Goal: Transaction & Acquisition: Book appointment/travel/reservation

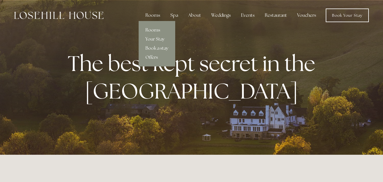
click at [158, 30] on link "Rooms" at bounding box center [157, 29] width 37 height 9
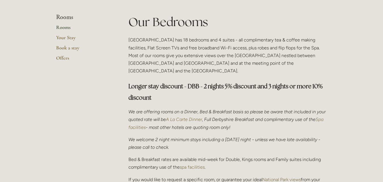
scroll to position [142, 0]
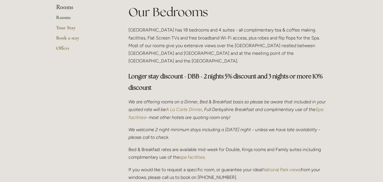
click at [202, 107] on em "A La Carte Dinner" at bounding box center [184, 109] width 36 height 5
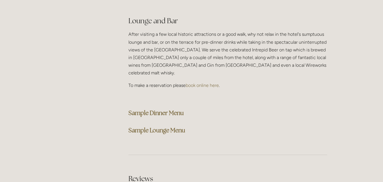
scroll to position [1445, 0]
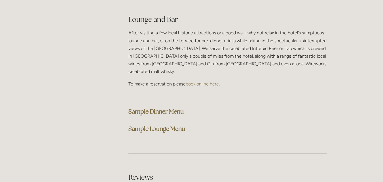
click at [171, 107] on strong "Sample Dinner Menu" at bounding box center [155, 111] width 55 height 8
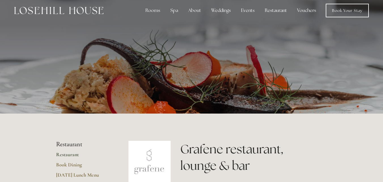
scroll to position [0, 0]
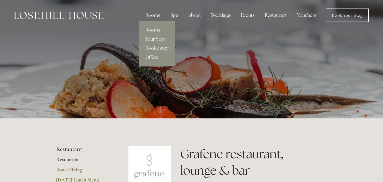
click at [154, 38] on link "Your Stay" at bounding box center [157, 39] width 37 height 9
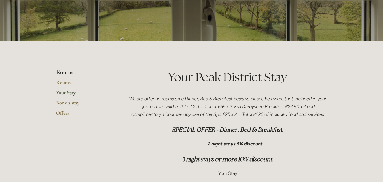
scroll to position [57, 0]
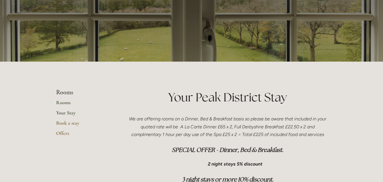
click at [61, 102] on link "Rooms" at bounding box center [83, 104] width 54 height 10
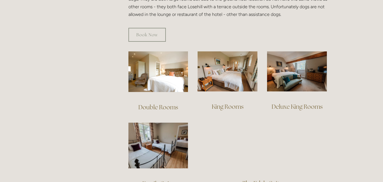
scroll to position [368, 0]
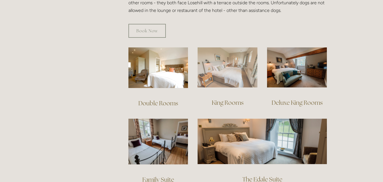
click at [228, 60] on img at bounding box center [227, 67] width 60 height 40
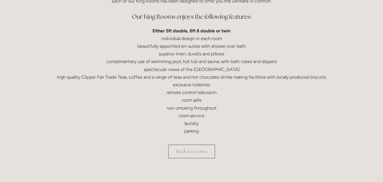
scroll to position [170, 0]
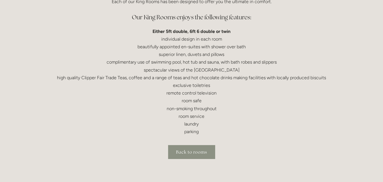
click at [203, 155] on link "Back to rooms" at bounding box center [191, 152] width 47 height 14
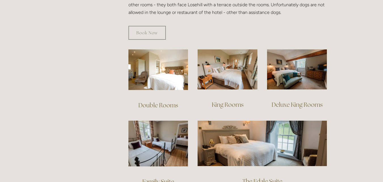
scroll to position [368, 0]
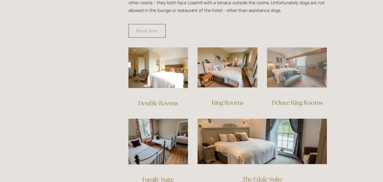
click at [297, 60] on img at bounding box center [297, 67] width 60 height 40
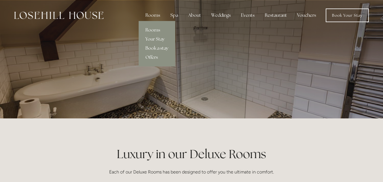
click at [157, 48] on link "Book a stay" at bounding box center [157, 48] width 37 height 9
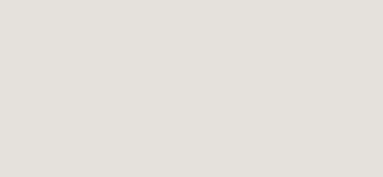
scroll to position [314, 0]
